Goal: Contribute content: Contribute content

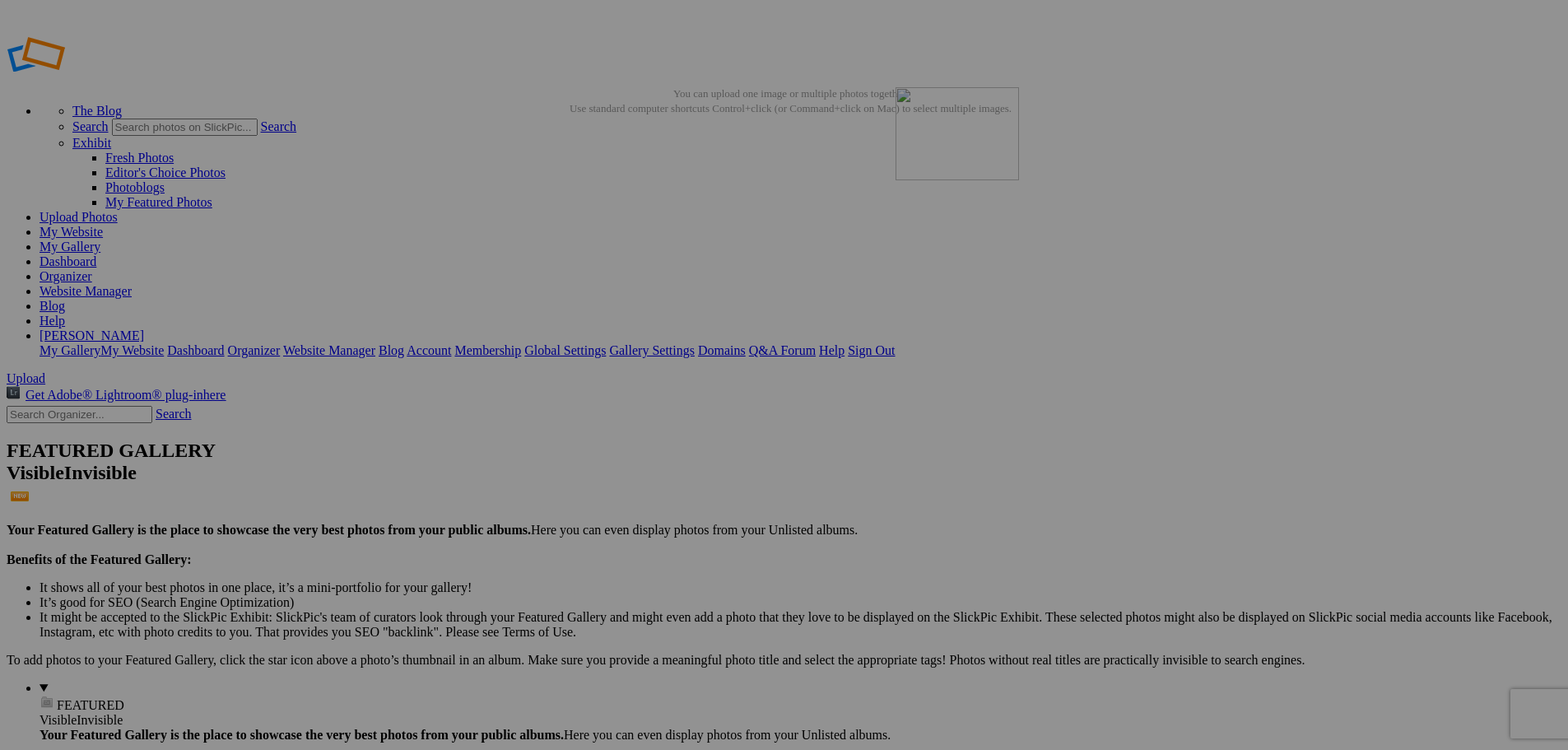
drag, startPoint x: 470, startPoint y: 245, endPoint x: 1133, endPoint y: 206, distance: 664.1
click at [0, 0] on button at bounding box center [0, 0] width 0 height 0
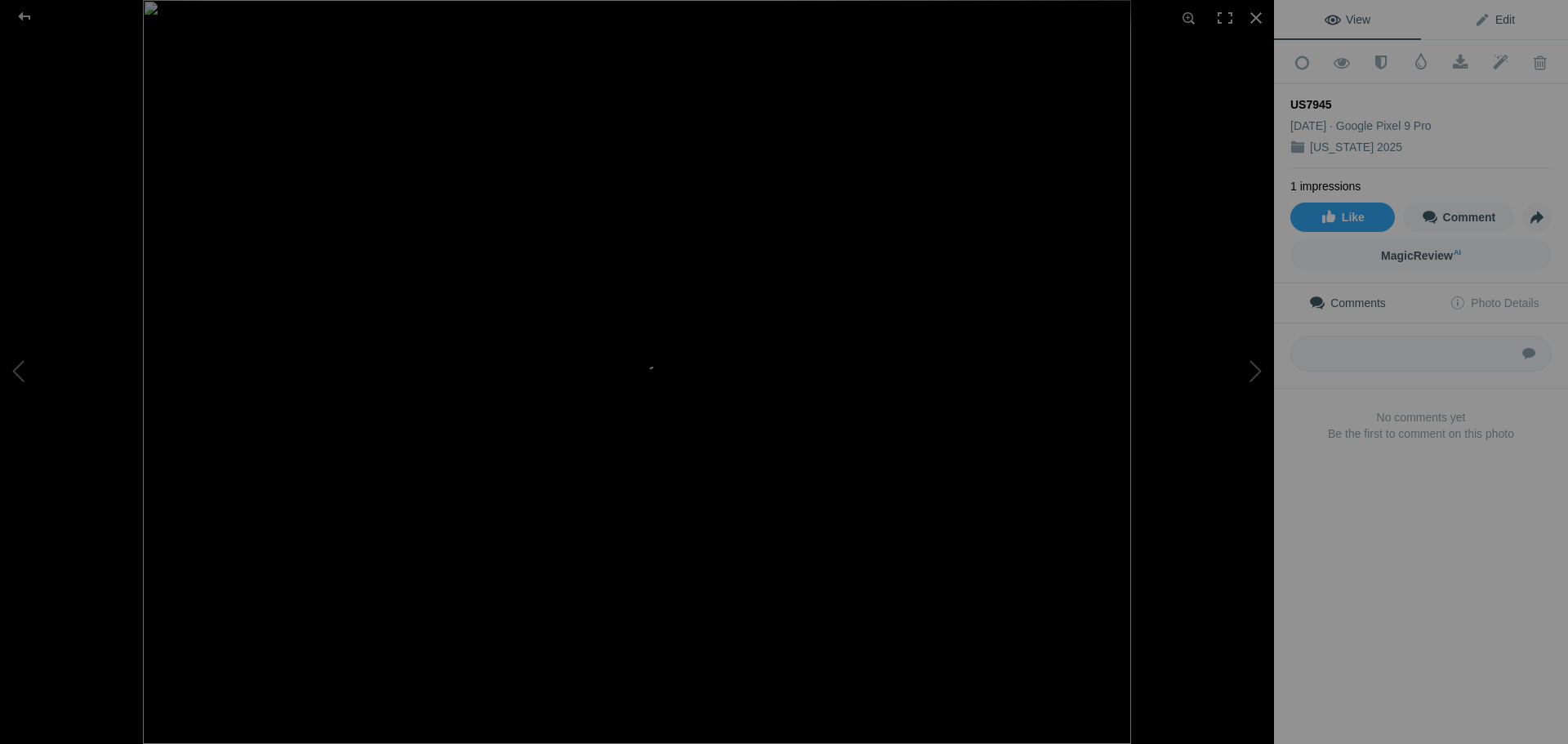
click at [1500, 17] on span "Edit" at bounding box center [1494, 19] width 40 height 13
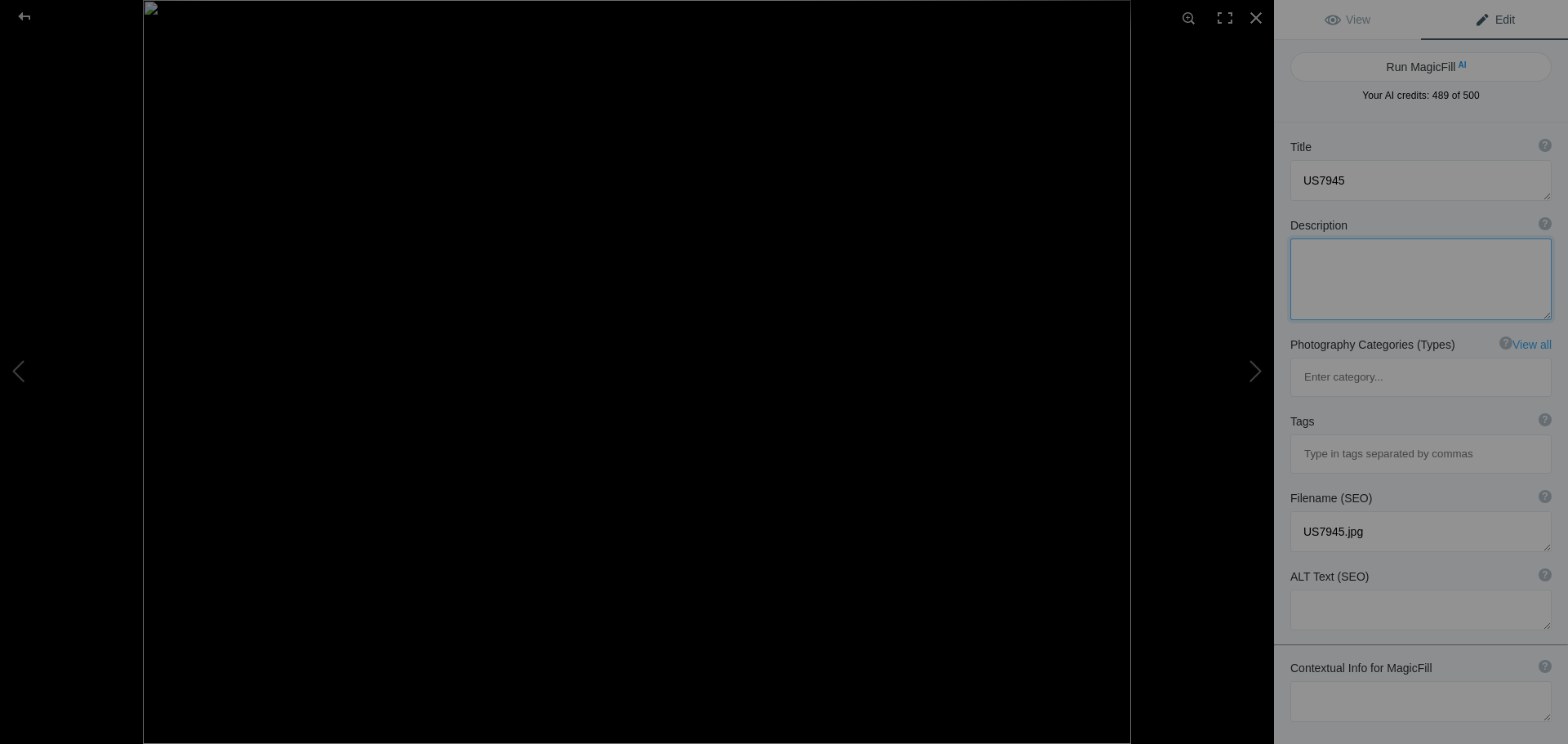
click at [1369, 264] on textarea at bounding box center [1421, 279] width 262 height 82
type textarea "[US_STATE] mtr range Road from [GEOGRAPHIC_DATA] to [GEOGRAPHIC_DATA]"
click at [1442, 69] on button "Run MagicFill AI" at bounding box center [1421, 67] width 262 height 30
type textarea "Stunning Mountain Landscape Along the [US_STATE] MTR Range"
type textarea "Experience the breathtaking beauty of the [US_STATE] MTR Range, captured in thi…"
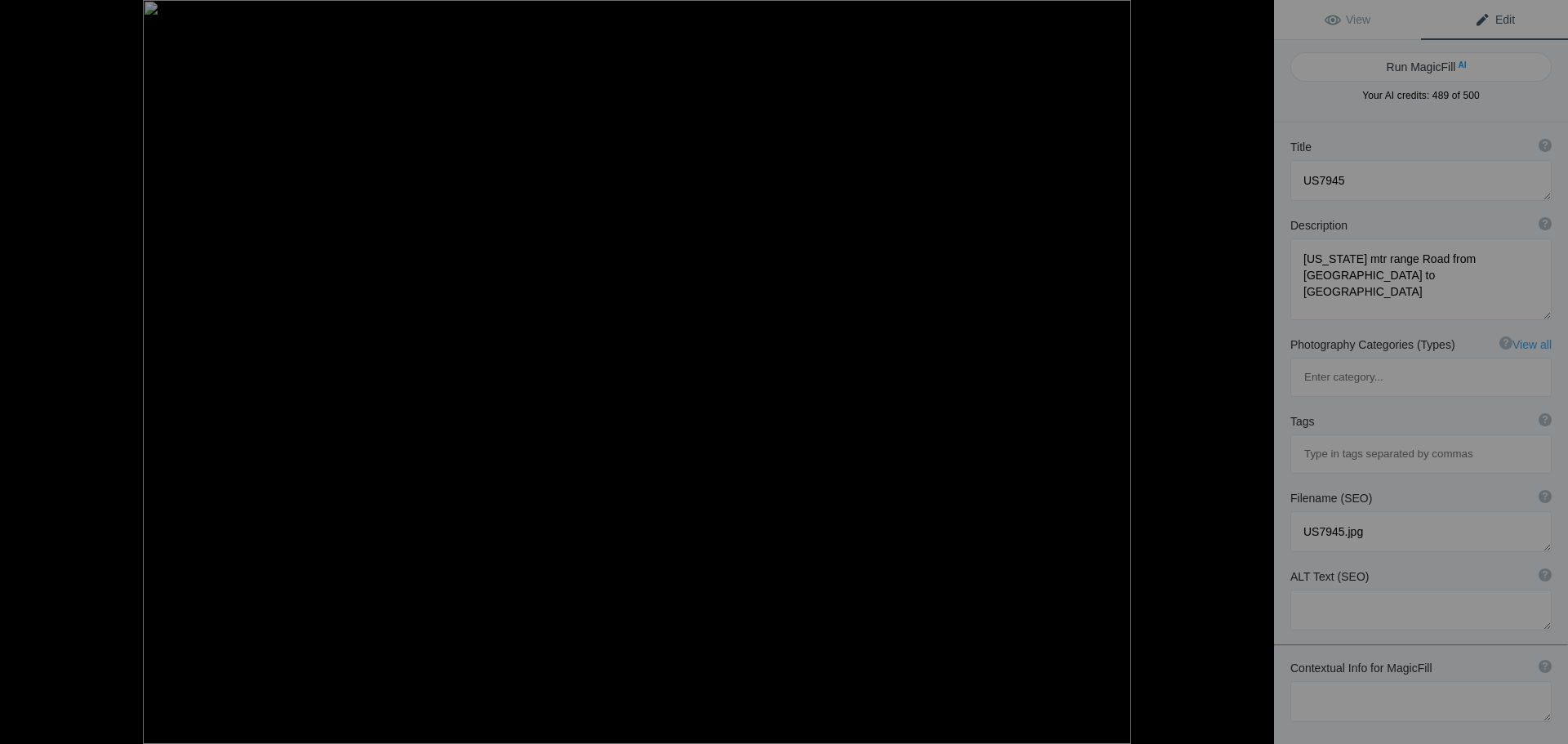
type textarea "[US_STATE]-mtr-range-denali-fairbanks.jpg"
type textarea "A panoramic view of the [US_STATE] MTR Range, showcasing rugged mountains under…"
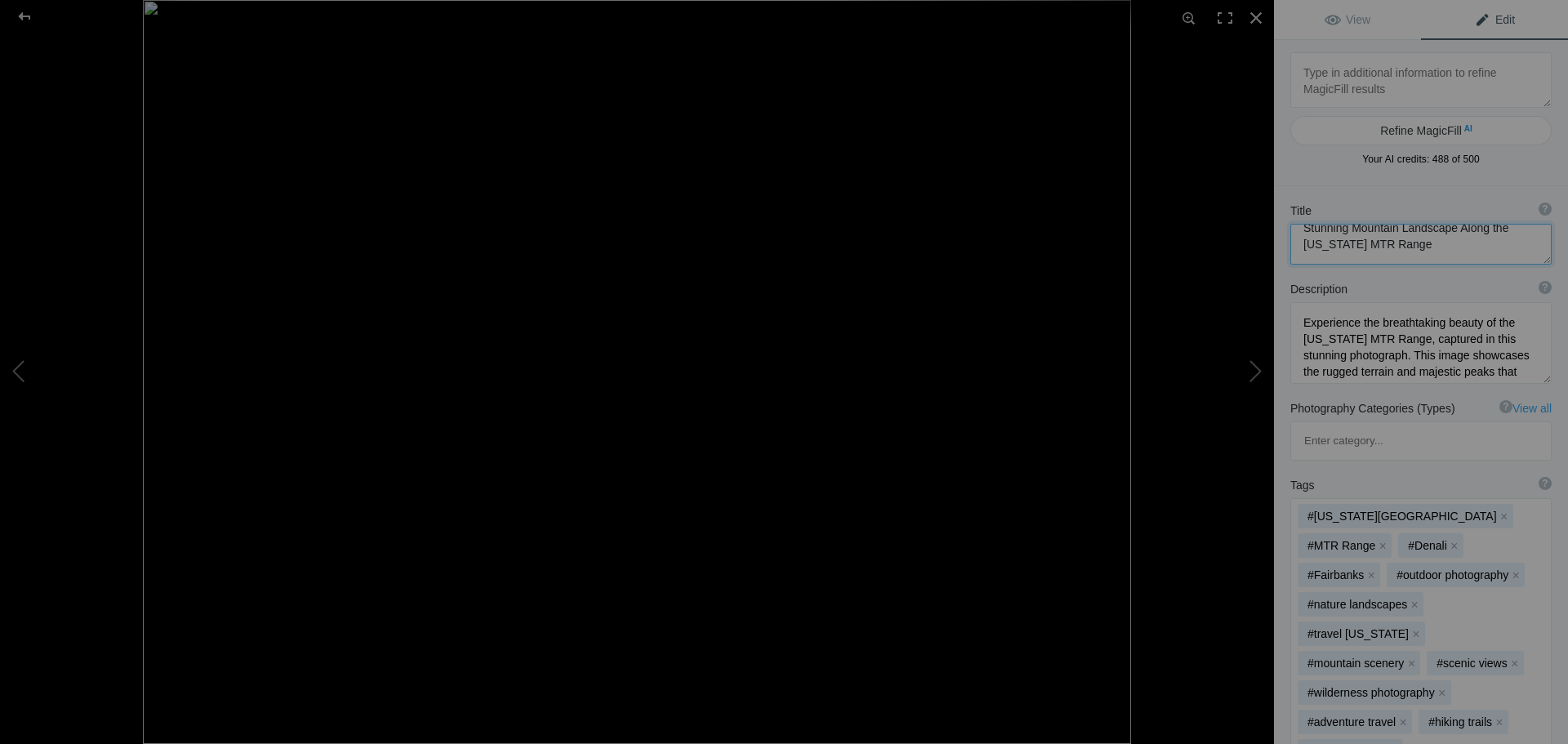
click at [1426, 239] on textarea at bounding box center [1421, 244] width 262 height 41
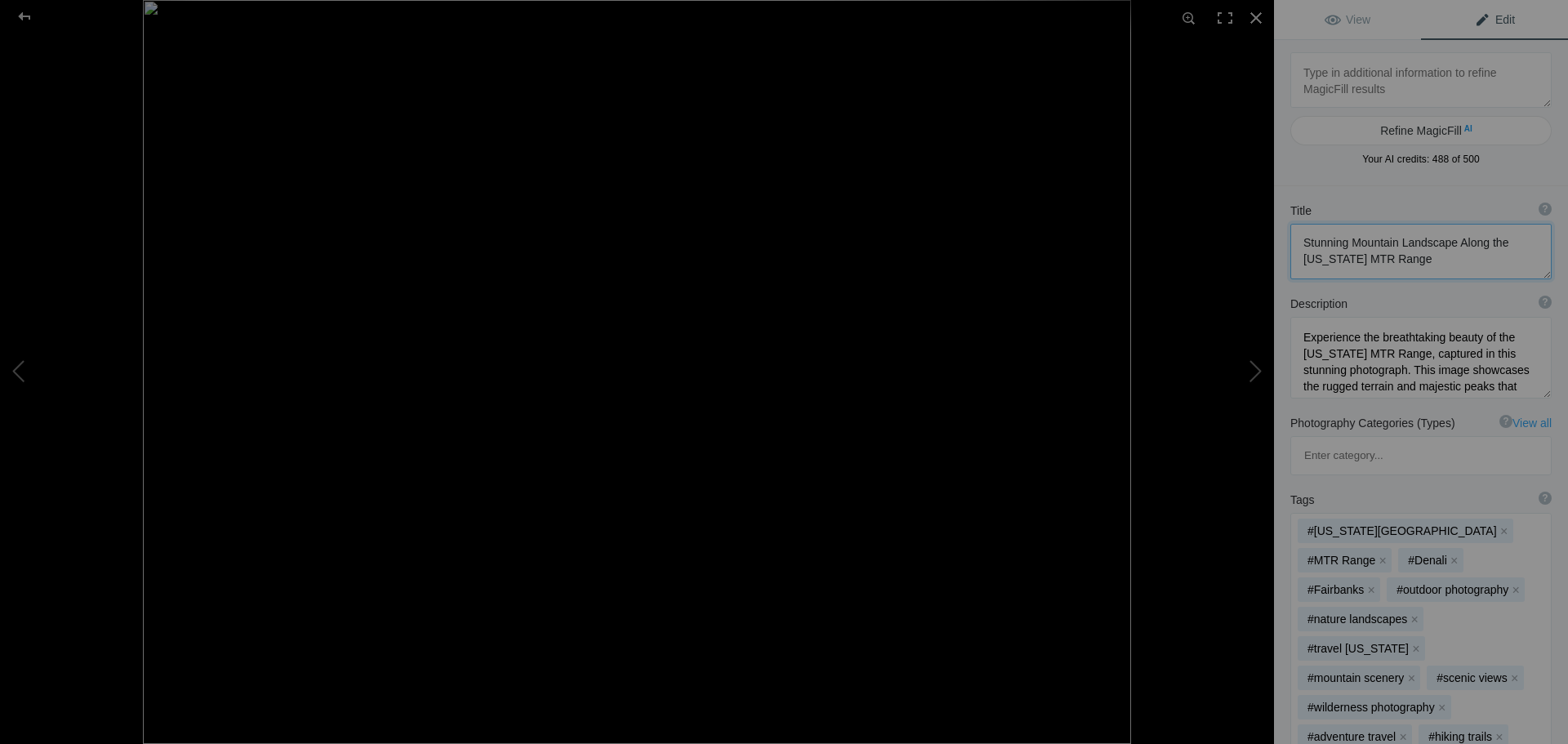
scroll to position [2, 0]
type textarea "Stunning Mountain Landscape Along the [US_STATE] MTR Range (US7945)"
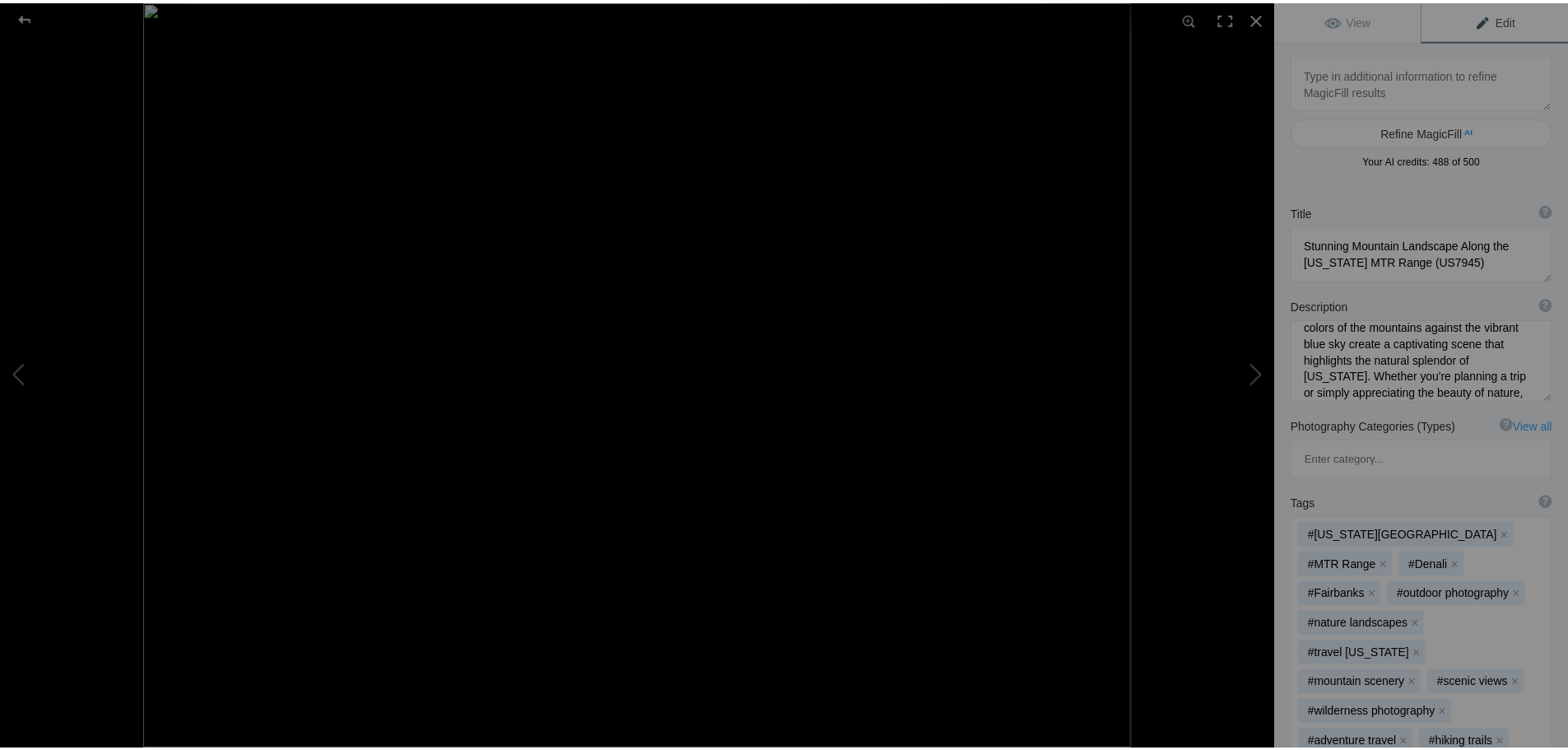
scroll to position [0, 0]
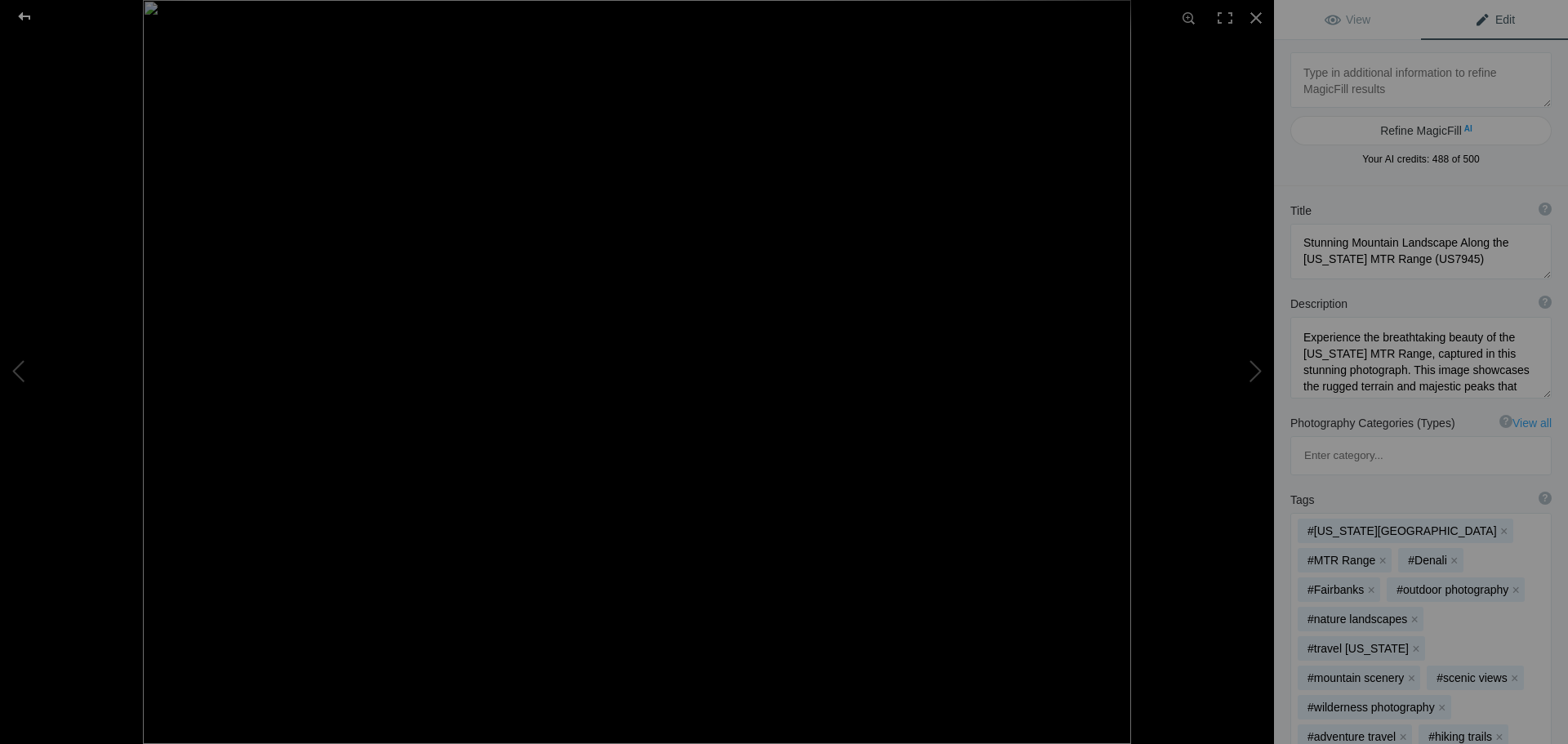
click at [33, 19] on div at bounding box center [25, 16] width 59 height 33
